Goal: Task Accomplishment & Management: Use online tool/utility

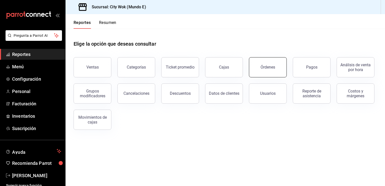
click at [273, 67] on div "Órdenes" at bounding box center [268, 67] width 15 height 5
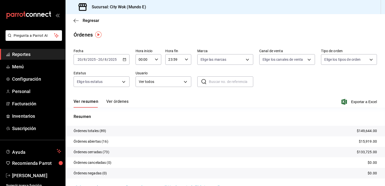
scroll to position [10, 0]
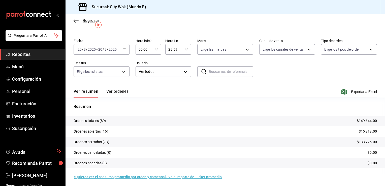
click at [76, 19] on icon "button" at bounding box center [76, 20] width 5 height 5
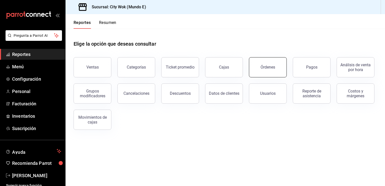
click at [266, 69] on div "Órdenes" at bounding box center [268, 67] width 15 height 5
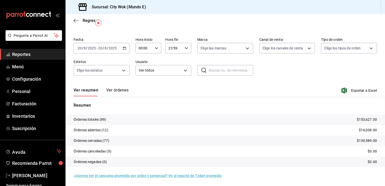
scroll to position [12, 0]
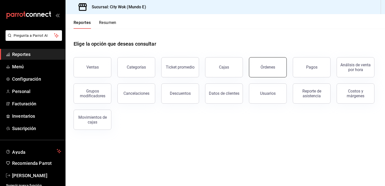
click at [259, 68] on button "Órdenes" at bounding box center [268, 67] width 38 height 20
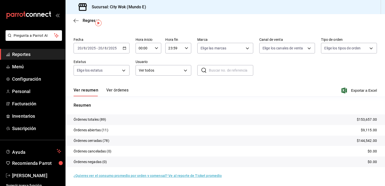
scroll to position [12, 0]
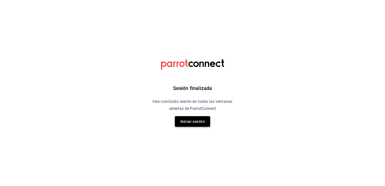
click at [190, 123] on button "Iniciar sesión" at bounding box center [192, 121] width 35 height 11
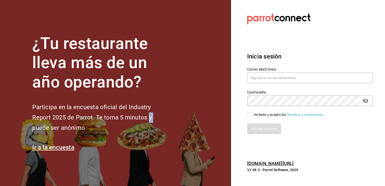
click at [190, 123] on section "¿Tu restaurante lleva más de un año operando? Participa en la encuesta oficial …" at bounding box center [115, 93] width 231 height 186
type input "cgl5644186393@gmail.com"
click at [249, 116] on input "He leído y acepto los Términos y condiciones." at bounding box center [249, 115] width 5 height 5
checkbox input "true"
click at [258, 130] on button "Iniciar sesión" at bounding box center [264, 129] width 34 height 11
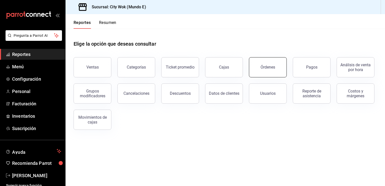
click at [273, 66] on div "Órdenes" at bounding box center [268, 67] width 15 height 5
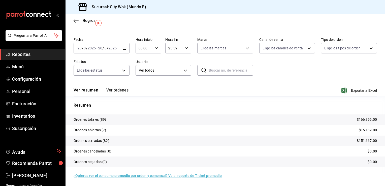
scroll to position [12, 0]
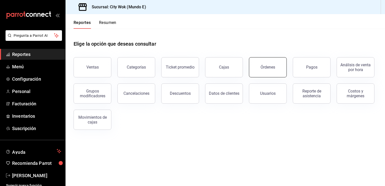
click at [267, 72] on button "Órdenes" at bounding box center [268, 67] width 38 height 20
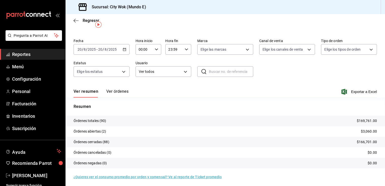
scroll to position [12, 0]
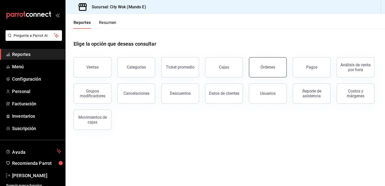
click at [267, 70] on button "Órdenes" at bounding box center [268, 67] width 38 height 20
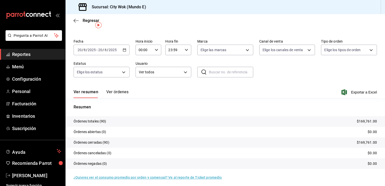
scroll to position [10, 0]
